Goal: Find specific page/section: Find specific page/section

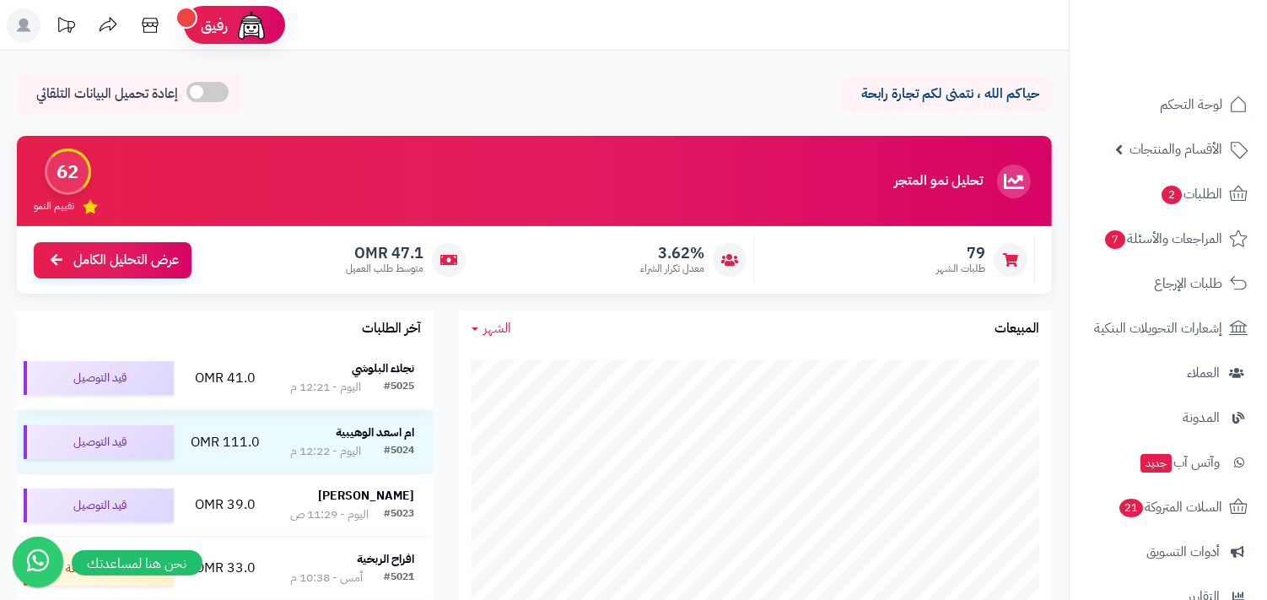
scroll to position [313, 0]
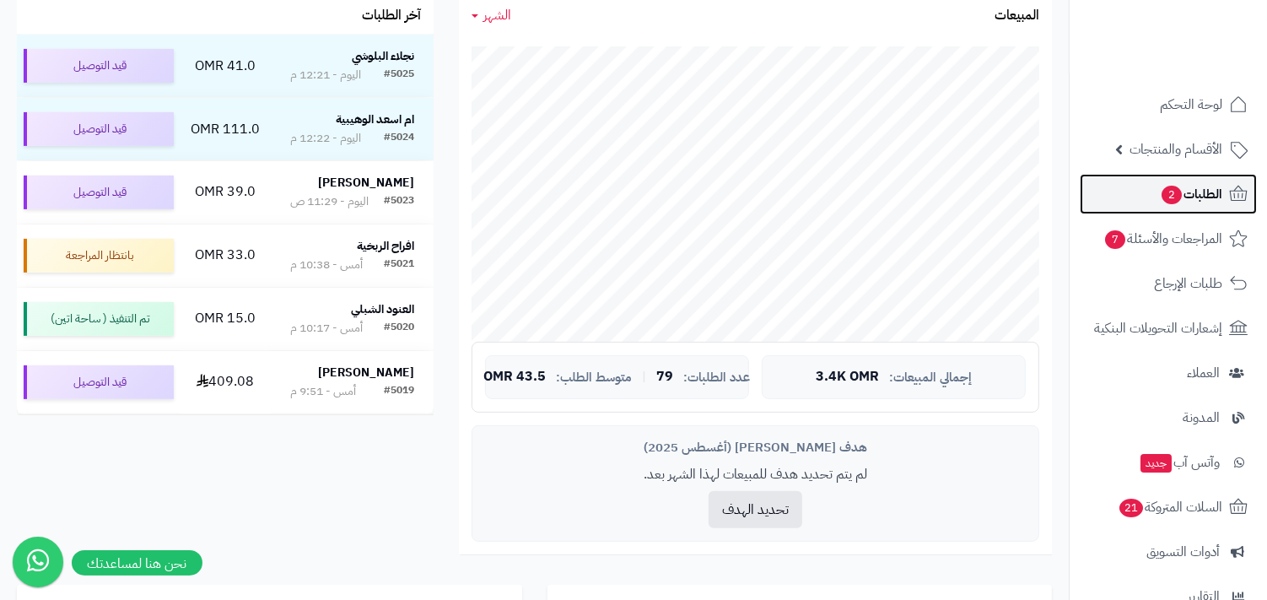
click at [1206, 208] on link "الطلبات 2" at bounding box center [1168, 194] width 177 height 40
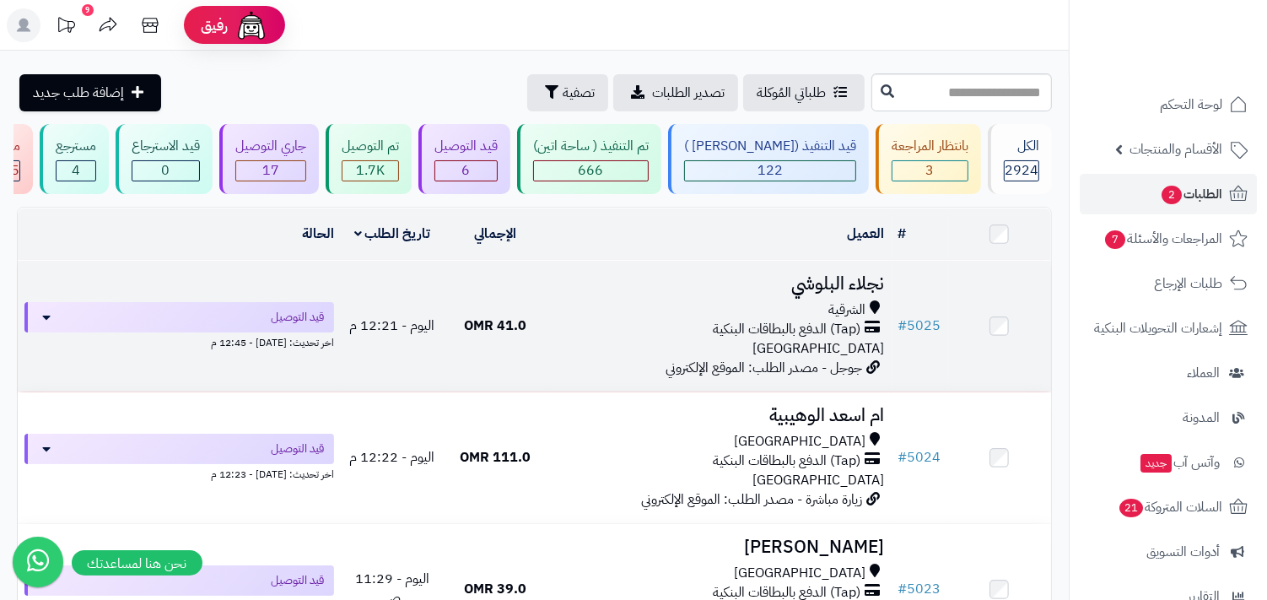
click at [766, 343] on div "الشرقية (Tap) الدفع بالبطاقات البنكية عمان" at bounding box center [719, 329] width 331 height 58
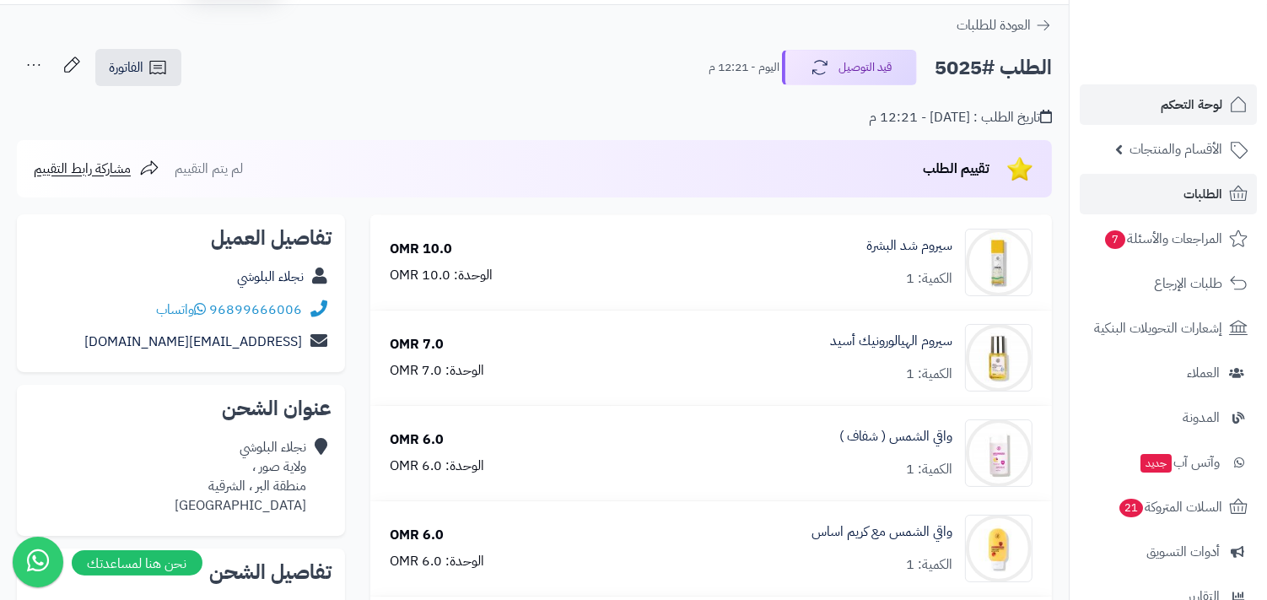
scroll to position [51, 0]
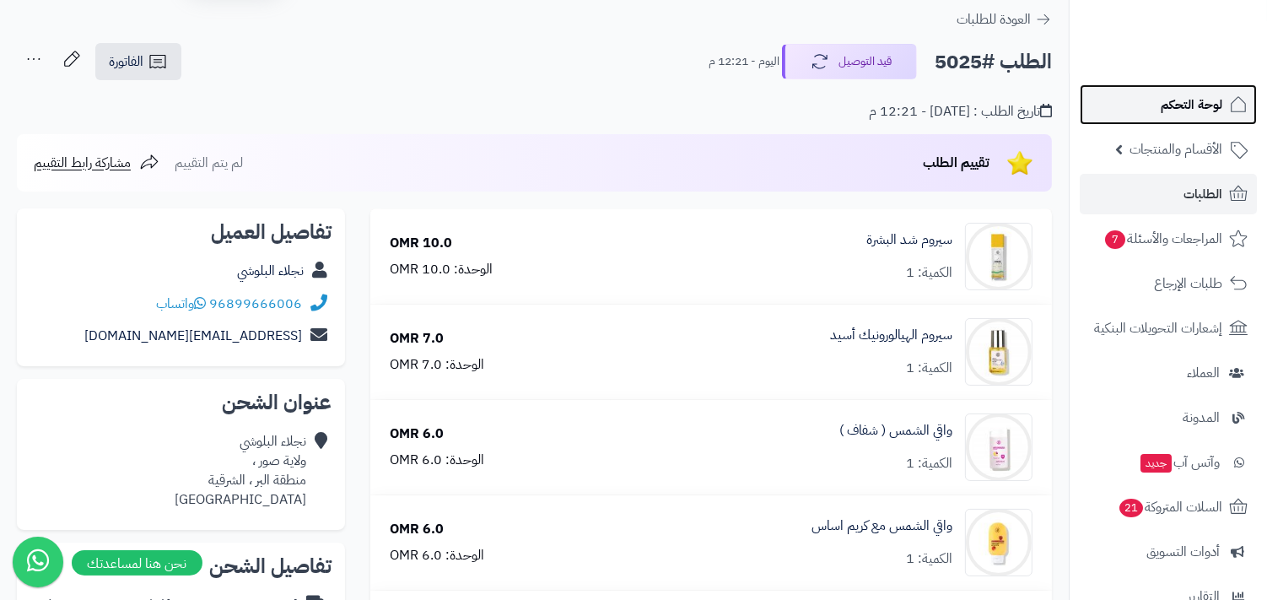
click at [1163, 94] on span "لوحة التحكم" at bounding box center [1192, 105] width 62 height 24
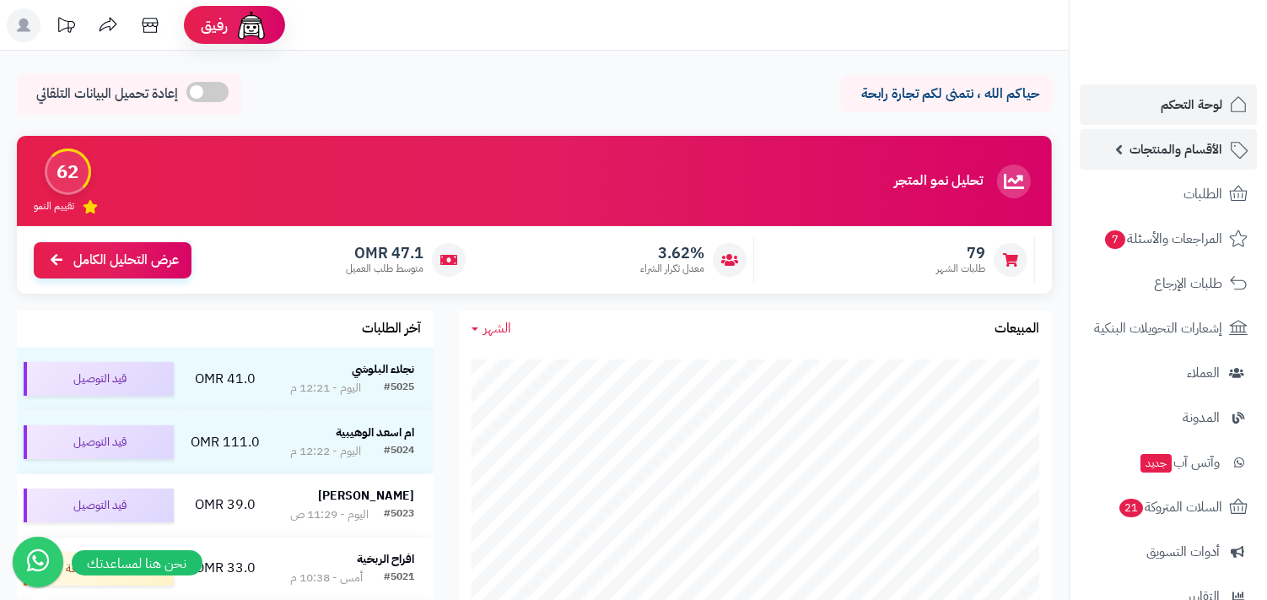
click at [1157, 165] on link "الأقسام والمنتجات" at bounding box center [1168, 149] width 177 height 40
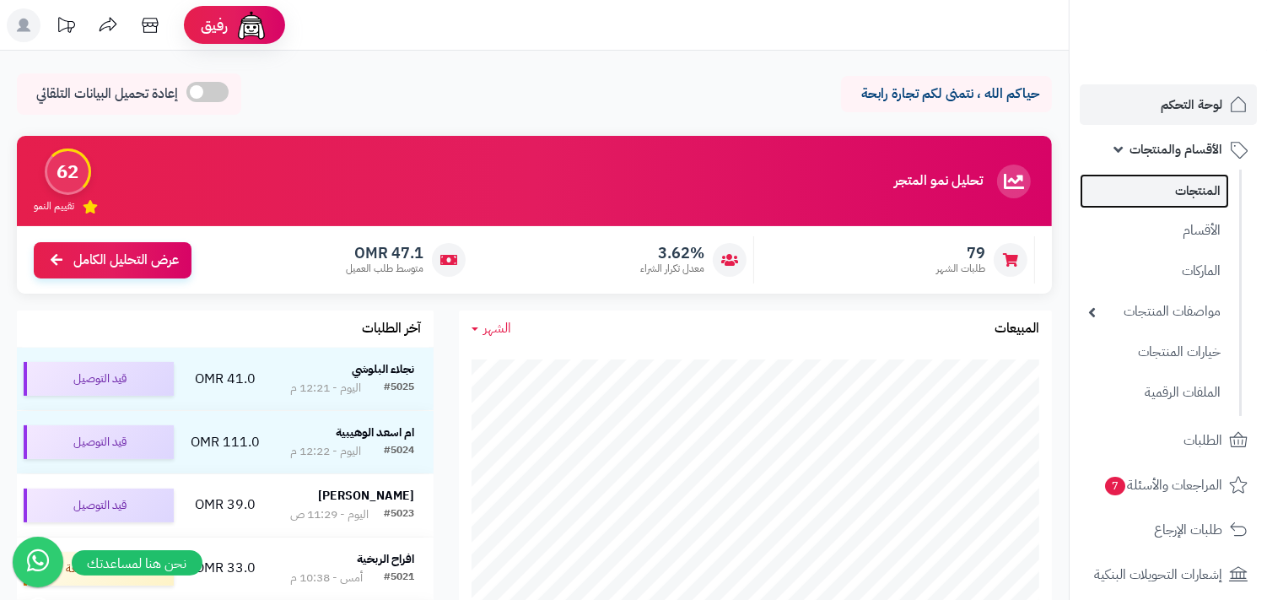
click at [1160, 198] on link "المنتجات" at bounding box center [1154, 191] width 149 height 35
